Goal: Check status: Check status

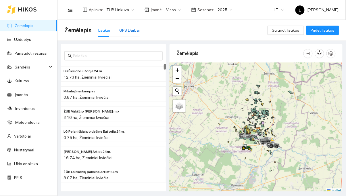
click at [134, 28] on div "GPS Darbai" at bounding box center [129, 30] width 20 height 6
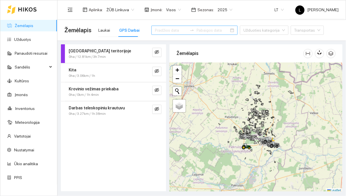
click at [170, 33] on input at bounding box center [171, 30] width 33 height 6
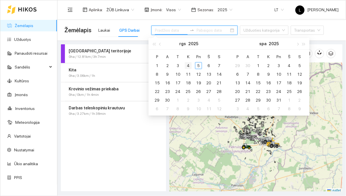
click at [190, 64] on div "4" at bounding box center [188, 65] width 7 height 7
type input "[DATE]"
click at [191, 66] on div "4" at bounding box center [188, 65] width 7 height 7
type input "[DATE]"
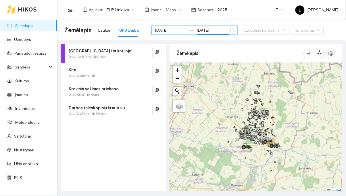
click at [255, 13] on div "Aplinka : ŽŪB Linkuva Įmonė : Visos Sezonas : 2025 LT [PERSON_NAME]" at bounding box center [201, 9] width 275 height 19
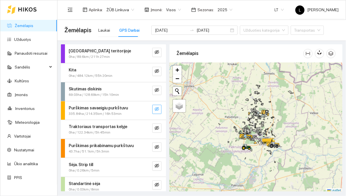
click at [159, 107] on button "button" at bounding box center [156, 109] width 9 height 9
